Goal: Transaction & Acquisition: Register for event/course

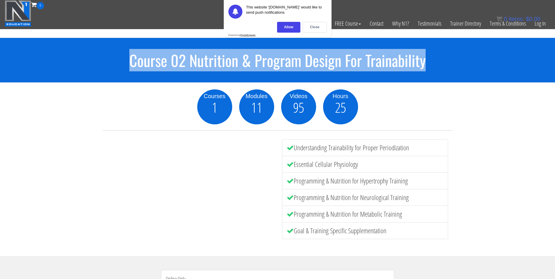
drag, startPoint x: 130, startPoint y: 61, endPoint x: 426, endPoint y: 61, distance: 296.2
click at [426, 61] on h1 "Course 02 Nutrition & Program Design For Trainability" at bounding box center [277, 60] width 555 height 17
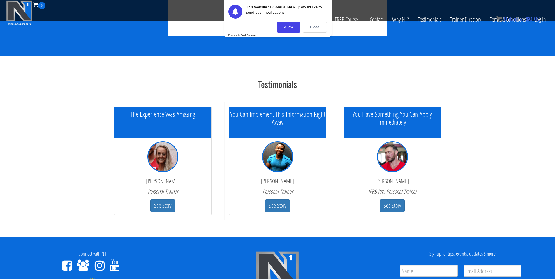
scroll to position [1768, 0]
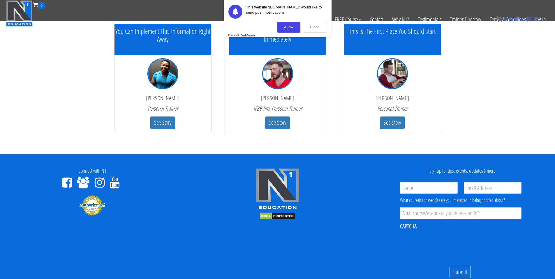
click at [310, 28] on div "Close" at bounding box center [315, 27] width 24 height 11
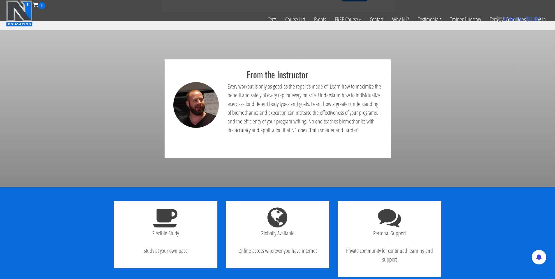
scroll to position [413, 0]
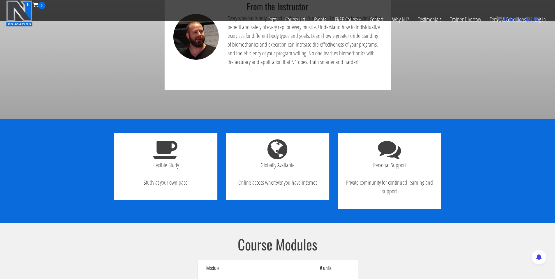
click at [172, 151] on icon at bounding box center [165, 148] width 25 height 23
click at [306, 157] on div "Globally Available Online access wherever you have internet" at bounding box center [277, 166] width 103 height 67
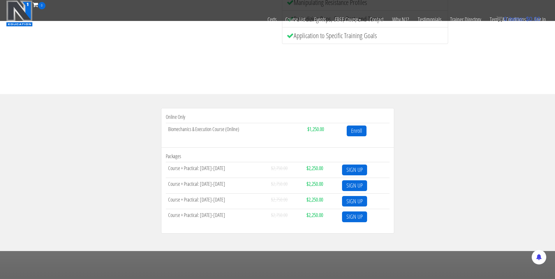
scroll to position [0, 0]
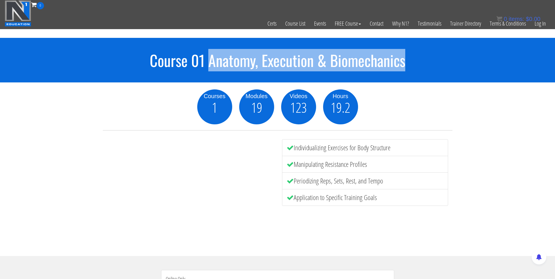
drag, startPoint x: 207, startPoint y: 59, endPoint x: 405, endPoint y: 59, distance: 198.6
click at [405, 59] on h1 "Course 01 Anatomy, Execution & Biomechanics" at bounding box center [277, 60] width 555 height 17
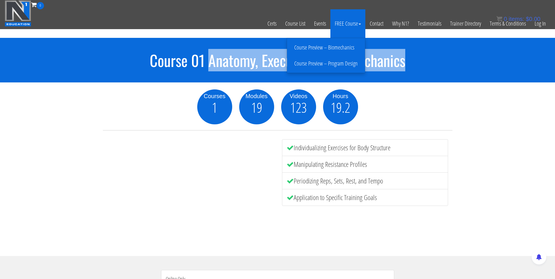
click at [334, 50] on link "Course Preview – Biomechanics" at bounding box center [325, 48] width 75 height 10
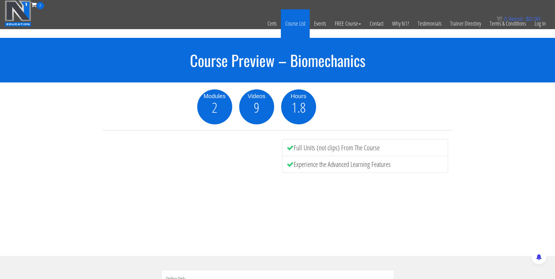
click at [291, 23] on link "Course List" at bounding box center [295, 23] width 29 height 29
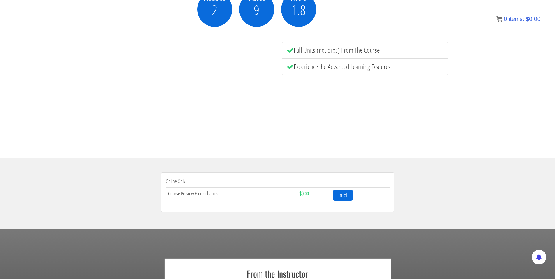
scroll to position [20, 0]
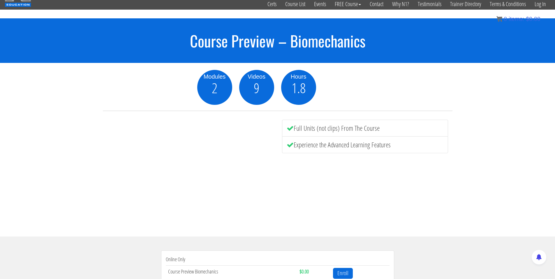
drag, startPoint x: 280, startPoint y: 174, endPoint x: 285, endPoint y: 163, distance: 12.0
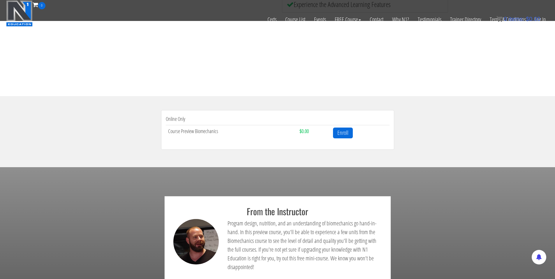
scroll to position [179, 0]
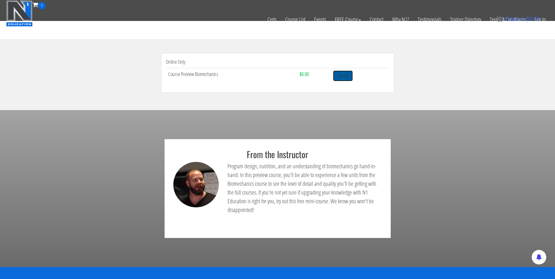
click at [352, 79] on link "Enroll" at bounding box center [343, 75] width 20 height 11
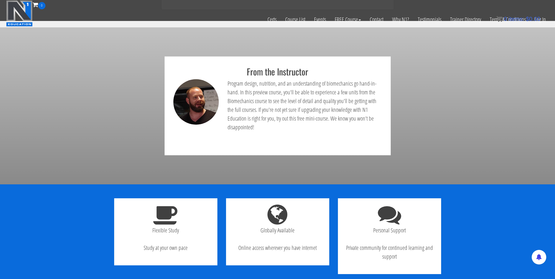
scroll to position [21, 0]
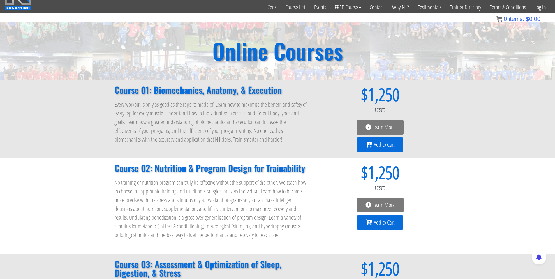
scroll to position [16, 0]
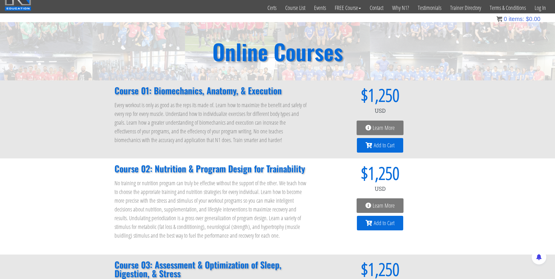
drag, startPoint x: 152, startPoint y: 91, endPoint x: 281, endPoint y: 93, distance: 129.0
click at [269, 93] on h2 "Course 01: Biomechanics, Anatomy, & Execution" at bounding box center [210, 90] width 193 height 9
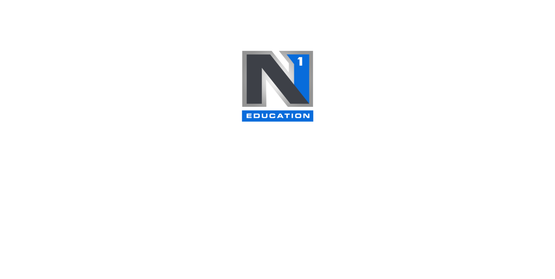
scroll to position [21, 0]
